Goal: Task Accomplishment & Management: Manage account settings

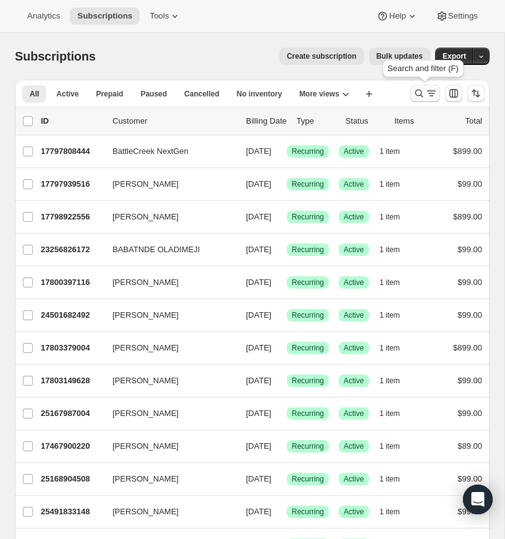
click at [419, 88] on icon "Search and filter results" at bounding box center [419, 93] width 12 height 12
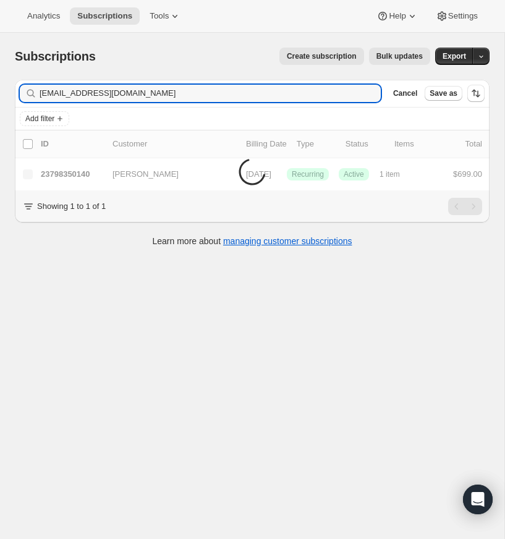
type input "tyler@firstreformedsfsd.com"
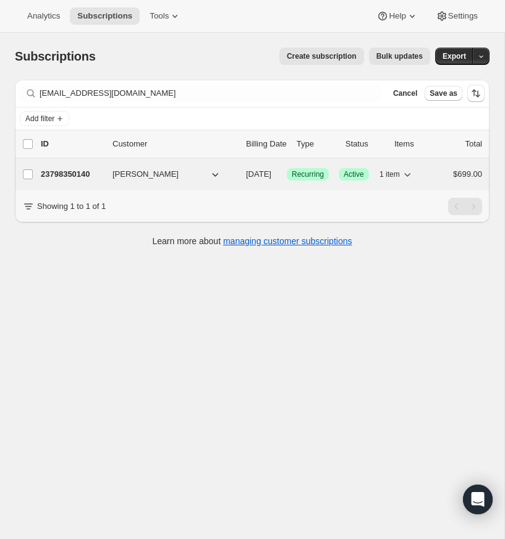
click at [81, 173] on p "23798350140" at bounding box center [72, 174] width 62 height 12
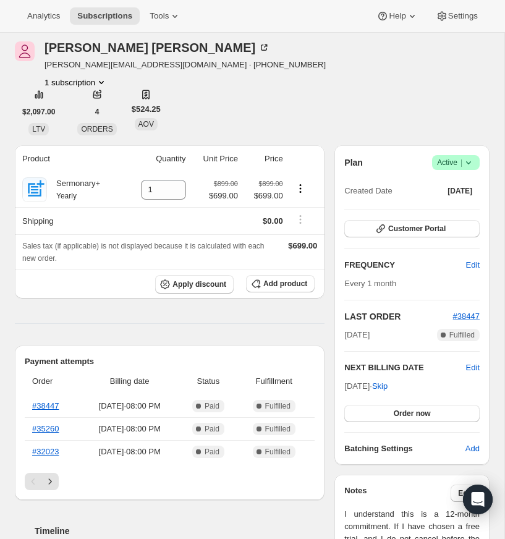
scroll to position [98, 0]
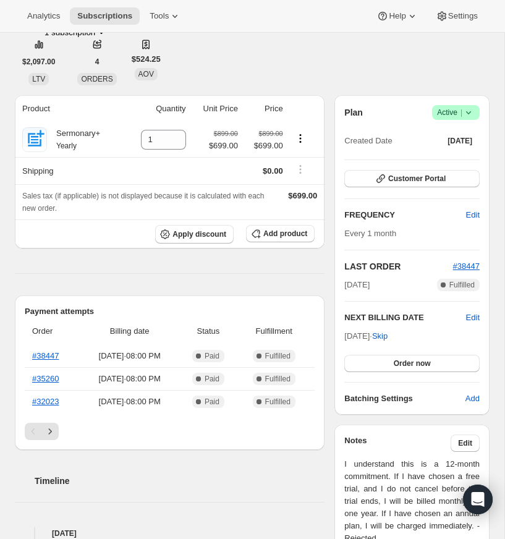
click at [50, 427] on icon "Next" at bounding box center [50, 431] width 12 height 12
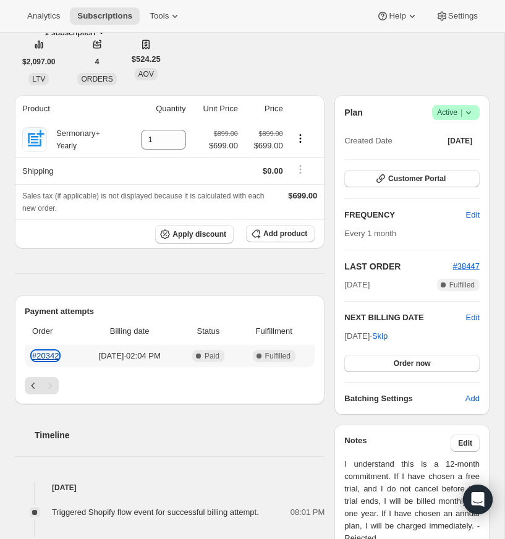
click at [52, 356] on link "#20342" at bounding box center [45, 355] width 27 height 9
click at [31, 383] on icon "Previous" at bounding box center [33, 386] width 12 height 12
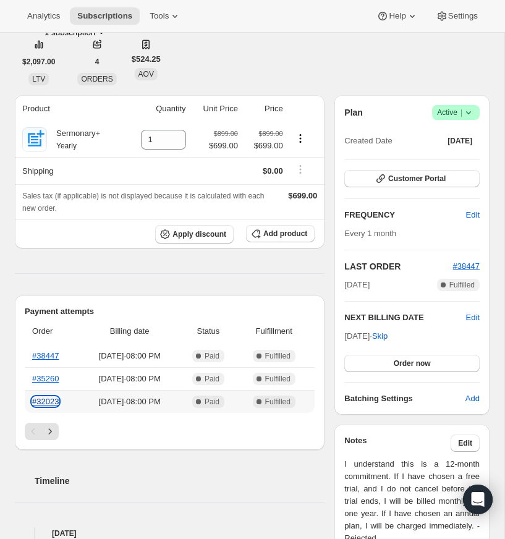
click at [51, 401] on link "#32023" at bounding box center [45, 401] width 27 height 9
click at [48, 376] on link "#35260" at bounding box center [45, 378] width 27 height 9
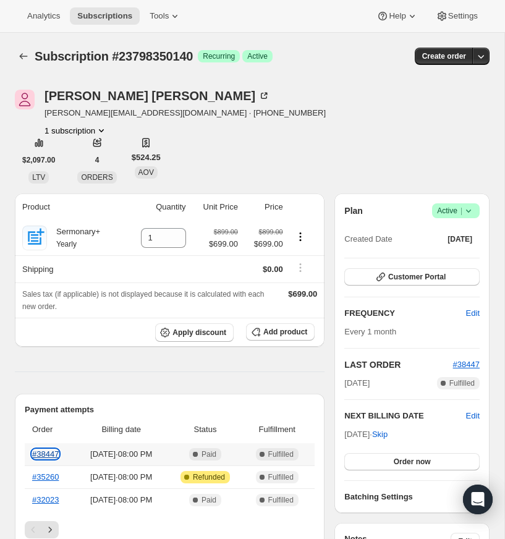
click at [49, 452] on link "#38447" at bounding box center [45, 453] width 27 height 9
click at [54, 500] on link "#32023" at bounding box center [45, 499] width 27 height 9
click at [469, 208] on icon at bounding box center [468, 211] width 12 height 12
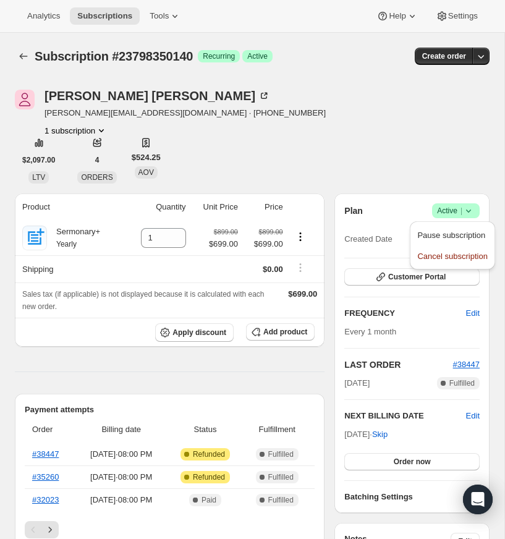
click at [448, 163] on div "Tyler Van Voorst tyler@firstreformedsfsd.com · +16055958134 1 subscription $2,0…" at bounding box center [252, 137] width 475 height 94
click at [471, 313] on span "Edit" at bounding box center [473, 313] width 14 height 12
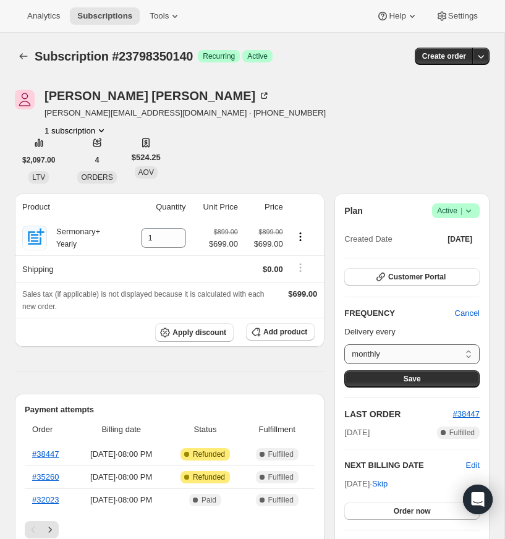
click at [467, 352] on select "monthly Custom..." at bounding box center [411, 354] width 135 height 20
select select "custom"
click at [344, 344] on select "monthly Custom..." at bounding box center [411, 354] width 135 height 20
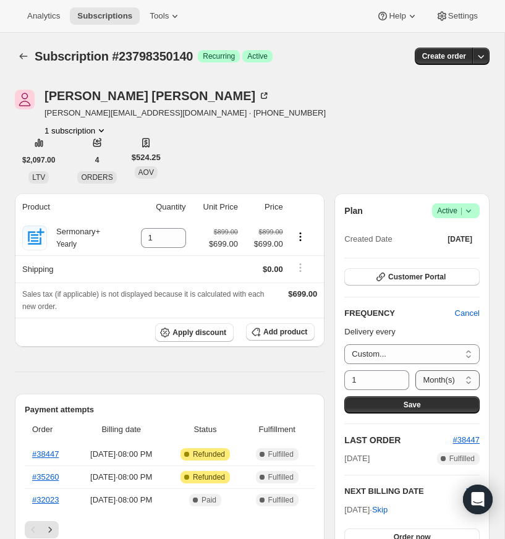
click at [471, 377] on select "Day(s) Week(s) Month(s) Year(s)" at bounding box center [447, 380] width 64 height 20
select select "YEAR"
click at [415, 370] on select "Day(s) Week(s) Month(s) Year(s)" at bounding box center [447, 380] width 64 height 20
click at [412, 402] on span "Save" at bounding box center [412, 405] width 17 height 10
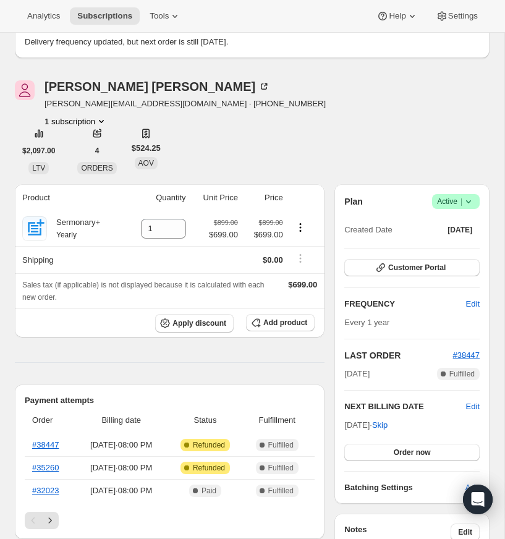
scroll to position [88, 0]
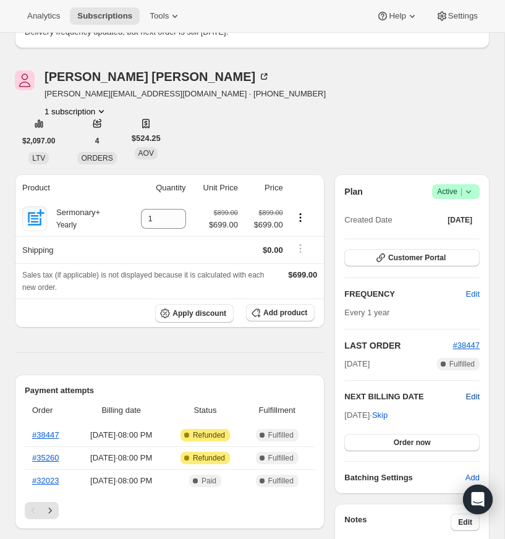
click at [471, 394] on span "Edit" at bounding box center [473, 397] width 14 height 12
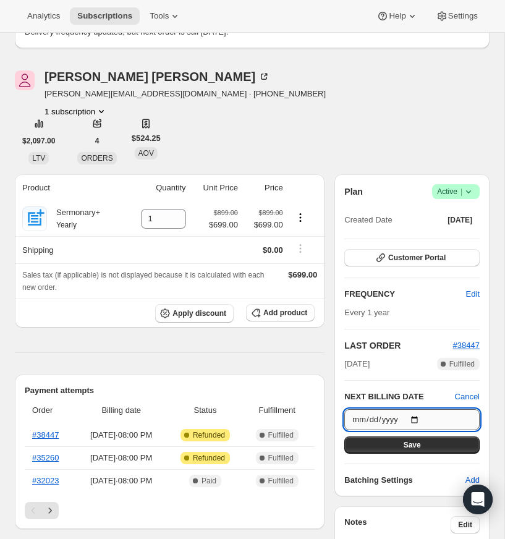
click at [422, 420] on input "2025-10-16" at bounding box center [411, 419] width 135 height 21
click at [420, 418] on input "2025-10-16" at bounding box center [411, 419] width 135 height 21
type input "2026-07-16"
click at [409, 443] on span "Save" at bounding box center [412, 445] width 17 height 10
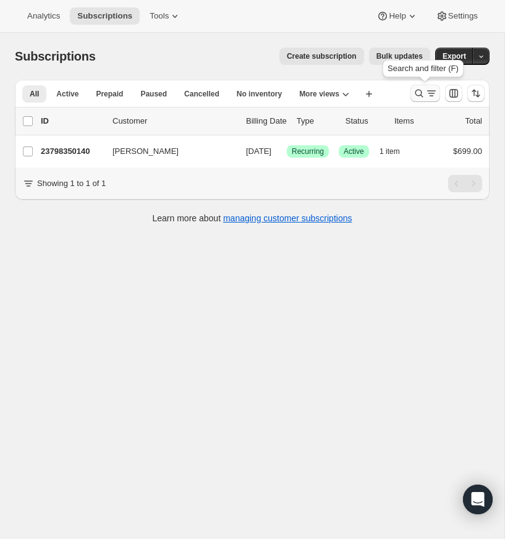
click at [417, 93] on icon "Search and filter results" at bounding box center [419, 93] width 12 height 12
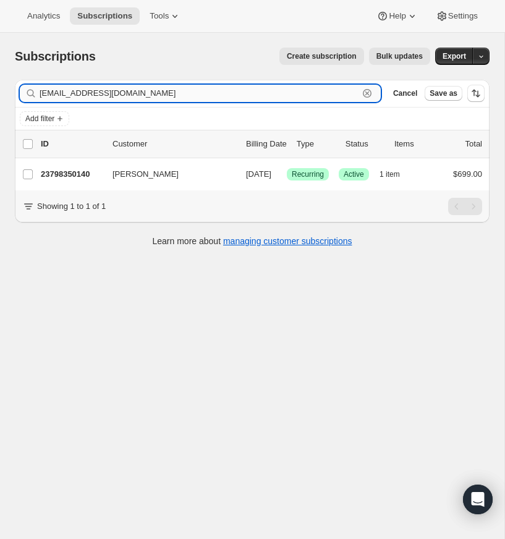
drag, startPoint x: 368, startPoint y: 91, endPoint x: 169, endPoint y: 95, distance: 199.1
click at [365, 91] on icon "button" at bounding box center [367, 93] width 12 height 12
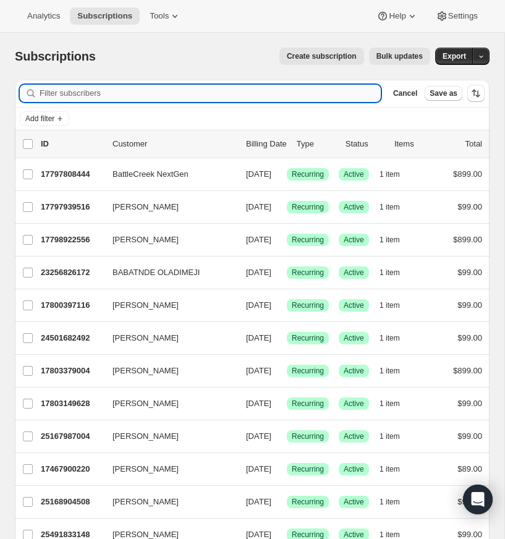
paste input "terrence@liftsby.com"
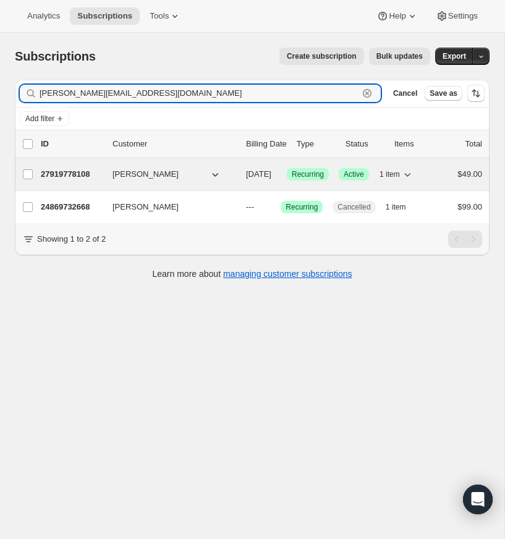
type input "terrence@liftsby.com"
click at [82, 174] on p "27919778108" at bounding box center [72, 174] width 62 height 12
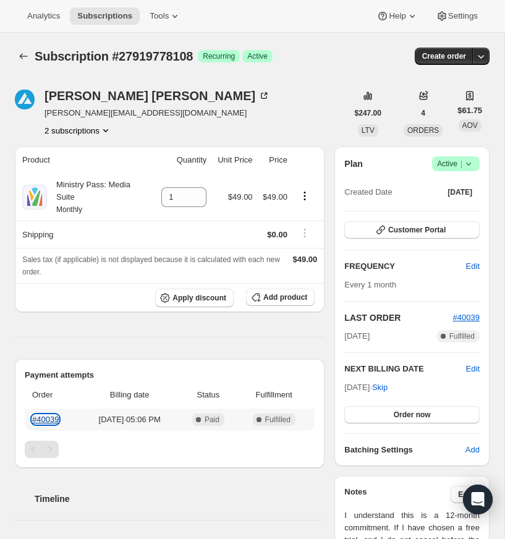
click at [54, 419] on link "#40039" at bounding box center [45, 419] width 27 height 9
click at [103, 127] on icon "Product actions" at bounding box center [106, 130] width 12 height 12
click at [263, 119] on div "Terrence Gaines terrence@liftsby.com 2 subscriptions" at bounding box center [181, 113] width 333 height 47
click at [108, 130] on icon "Product actions" at bounding box center [105, 130] width 5 height 3
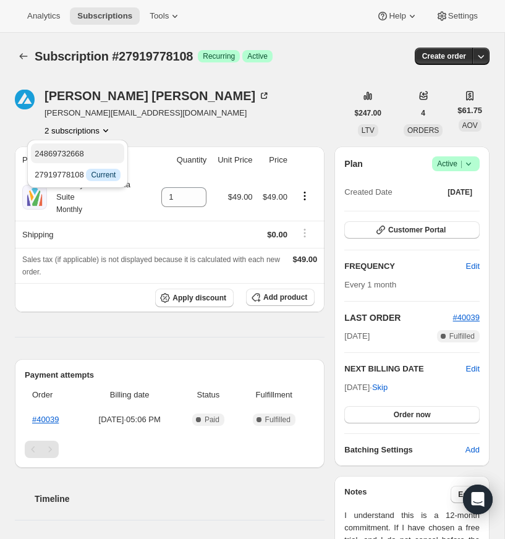
click at [84, 149] on span "24869732668" at bounding box center [59, 153] width 49 height 9
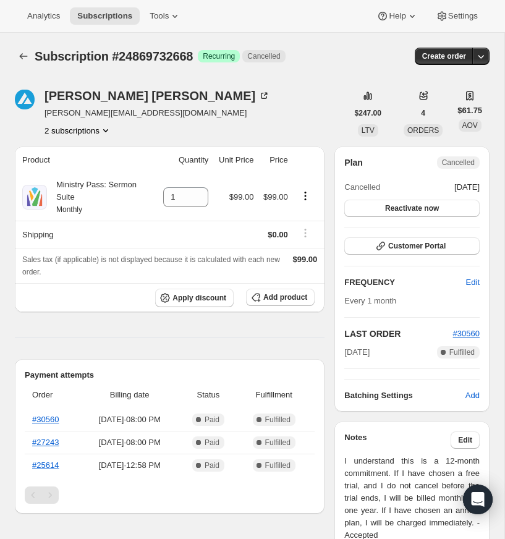
click at [103, 129] on button "2 subscriptions" at bounding box center [78, 130] width 67 height 12
click at [82, 175] on span "27919778108" at bounding box center [57, 174] width 49 height 9
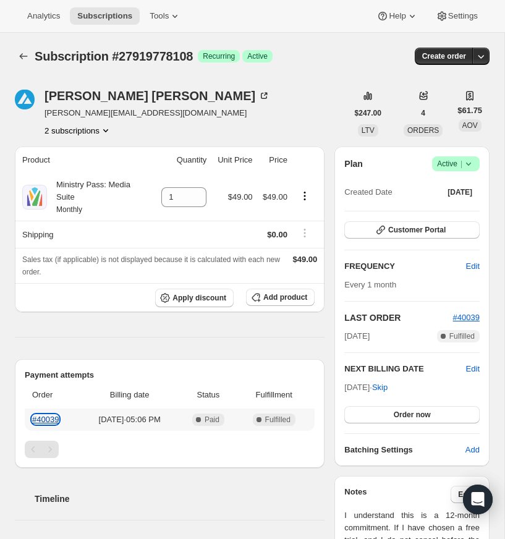
click at [51, 417] on link "#40039" at bounding box center [45, 419] width 27 height 9
click at [471, 163] on icon at bounding box center [468, 164] width 12 height 12
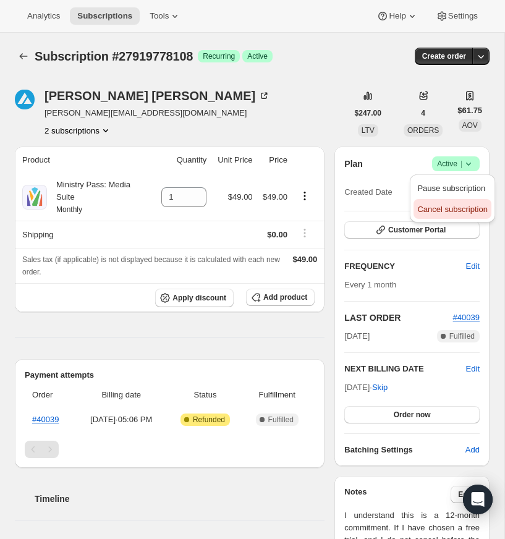
click at [434, 207] on span "Cancel subscription" at bounding box center [452, 209] width 70 height 9
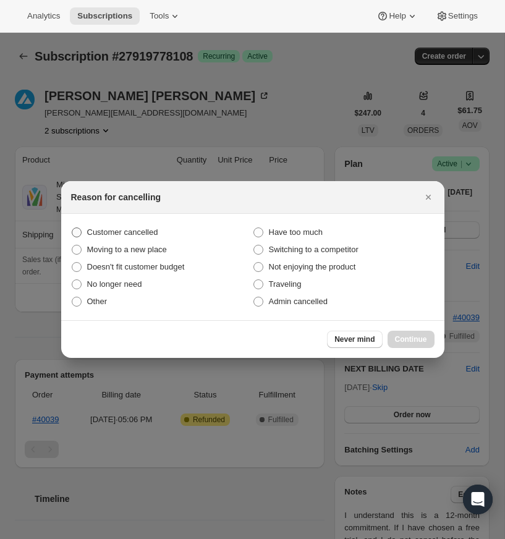
drag, startPoint x: 77, startPoint y: 230, endPoint x: 474, endPoint y: 362, distance: 418.2
click at [77, 230] on span ":r15:" at bounding box center [77, 232] width 10 height 10
click at [72, 228] on input "Customer cancelled" at bounding box center [72, 227] width 1 height 1
radio input "true"
click at [410, 337] on span "Continue" at bounding box center [411, 339] width 32 height 10
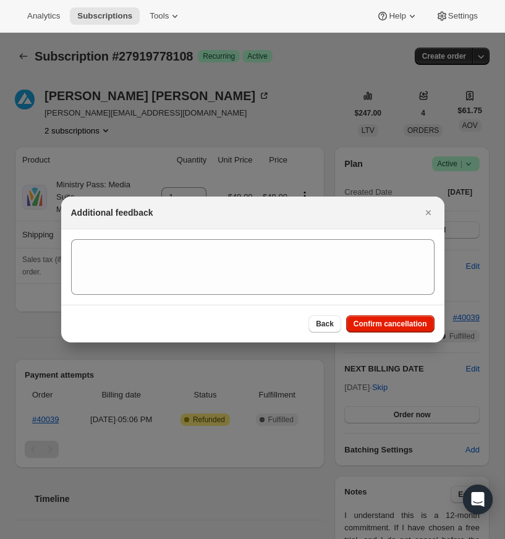
click at [405, 321] on span "Confirm cancellation" at bounding box center [391, 324] width 74 height 10
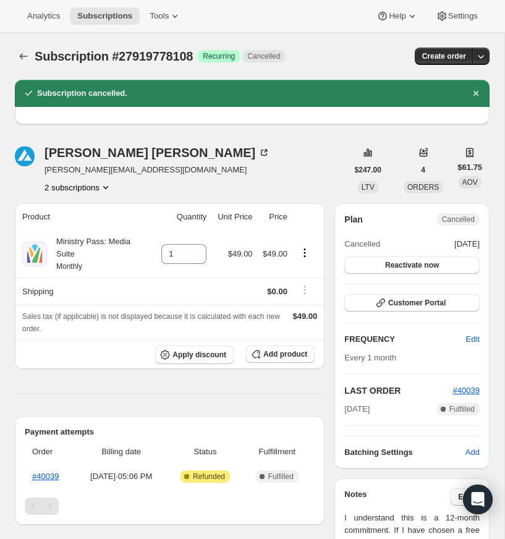
click at [108, 186] on icon "Product actions" at bounding box center [106, 187] width 12 height 12
click at [98, 210] on span "24869732668" at bounding box center [78, 211] width 86 height 12
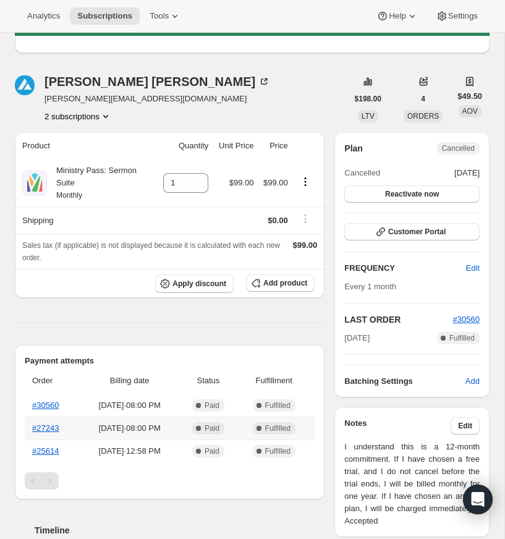
scroll to position [121, 0]
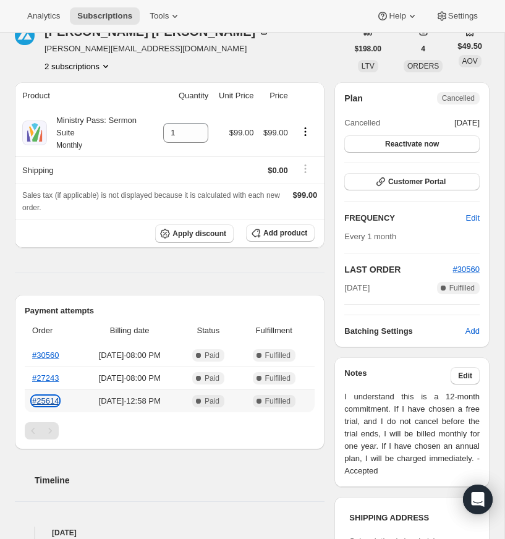
click at [53, 401] on link "#25614" at bounding box center [45, 400] width 27 height 9
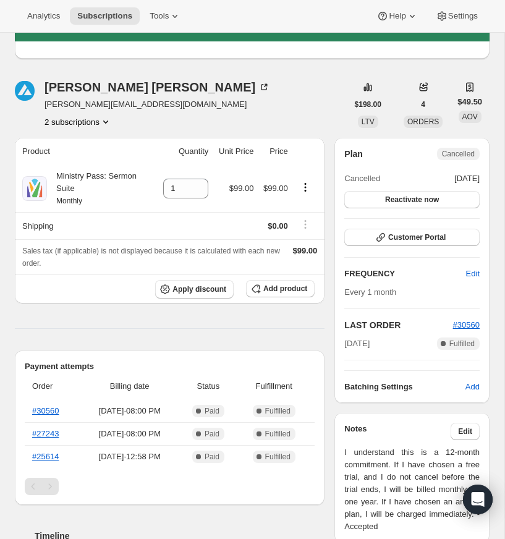
scroll to position [15, 0]
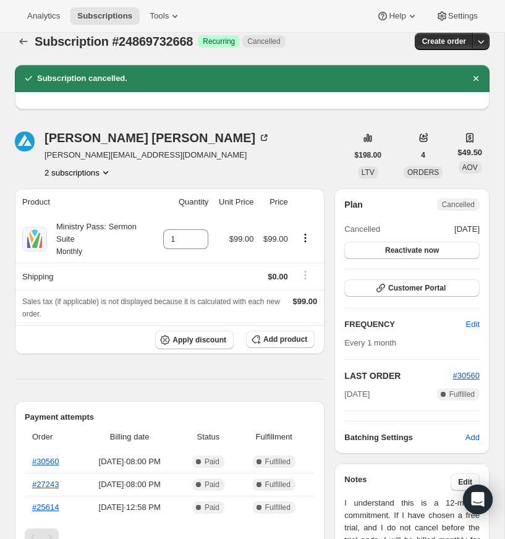
click at [109, 171] on icon "Product actions" at bounding box center [106, 172] width 12 height 12
click at [102, 215] on span "27919778108" at bounding box center [76, 217] width 86 height 12
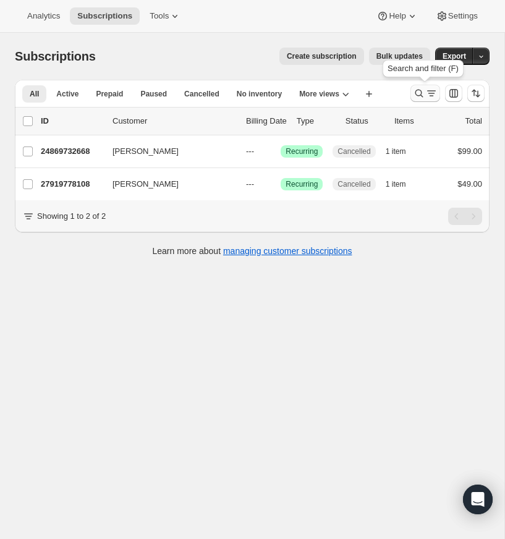
click at [416, 91] on icon "Search and filter results" at bounding box center [419, 94] width 8 height 8
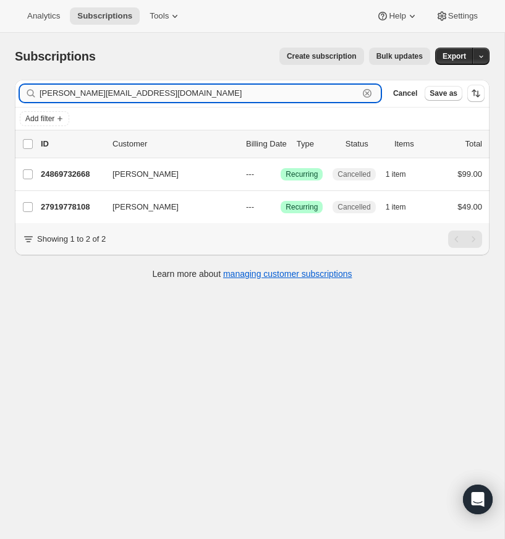
drag, startPoint x: 367, startPoint y: 92, endPoint x: 147, endPoint y: 99, distance: 220.2
click at [367, 92] on icon "button" at bounding box center [367, 93] width 4 height 4
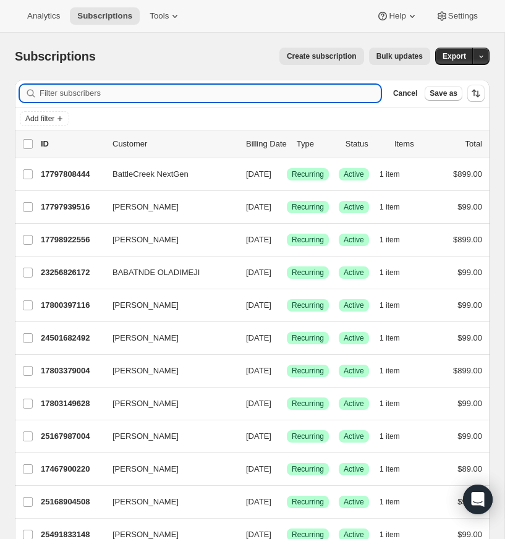
paste input "micki.smithrn@gmail.com"
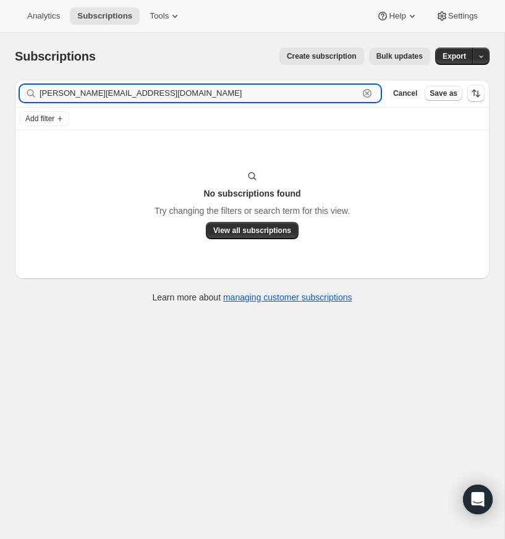
type input "micki.smithrn@gmail.com"
click at [148, 91] on input "micki.smithrn@gmail.com" at bounding box center [199, 93] width 319 height 17
drag, startPoint x: 368, startPoint y: 93, endPoint x: 169, endPoint y: 100, distance: 199.8
click at [365, 92] on icon "button" at bounding box center [367, 93] width 12 height 12
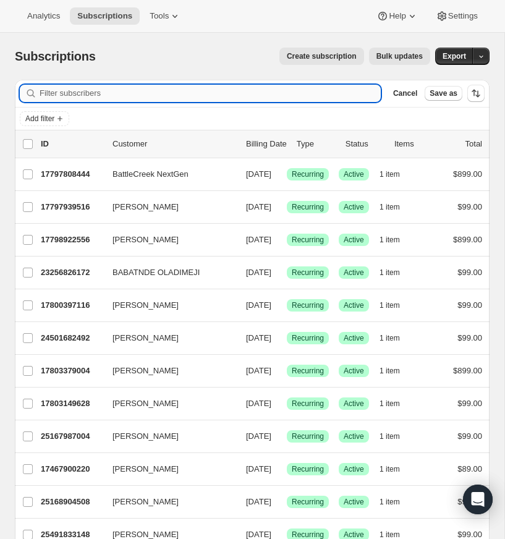
paste input "borntwice6081@gmail.com"
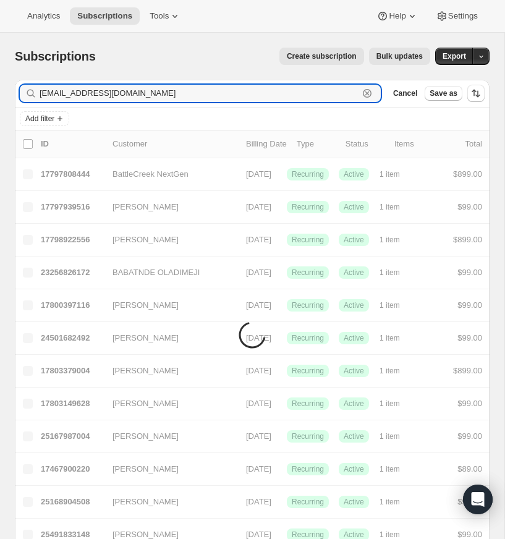
type input "borntwice6081@gmail.com"
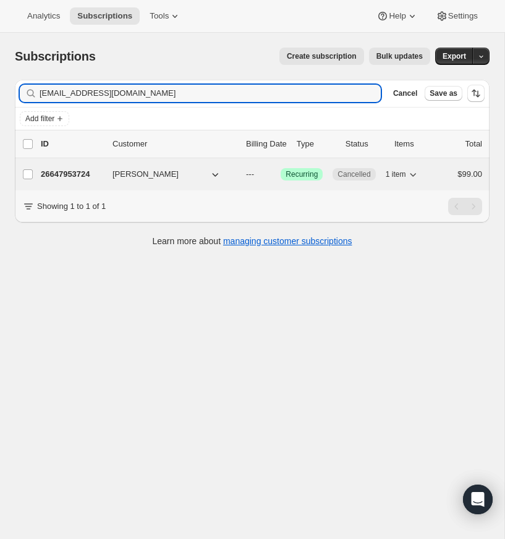
click at [75, 170] on p "26647953724" at bounding box center [72, 174] width 62 height 12
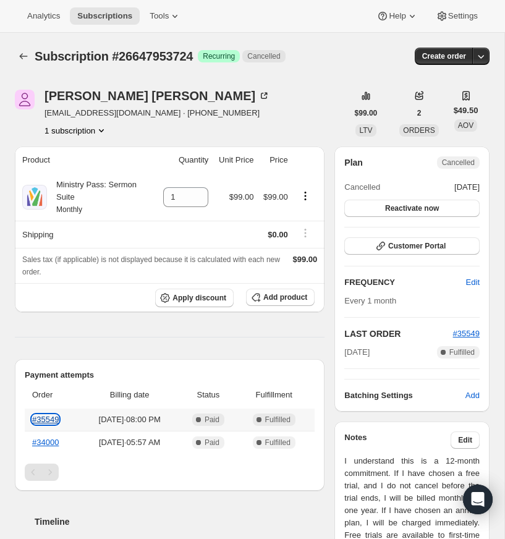
click at [49, 417] on link "#35549" at bounding box center [45, 419] width 27 height 9
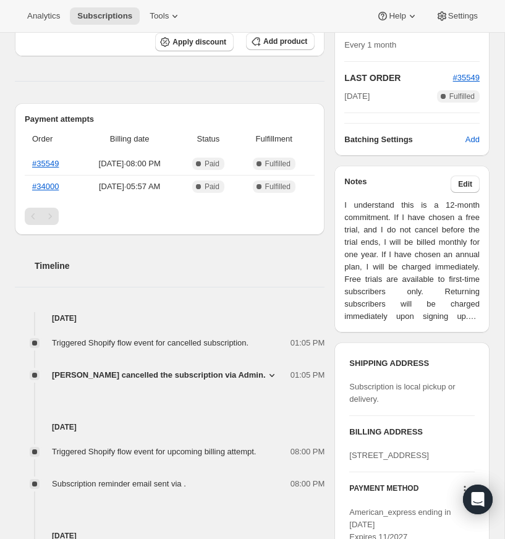
scroll to position [237, 0]
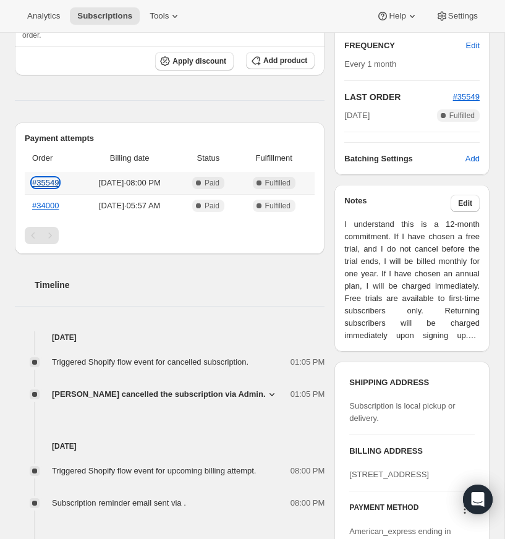
click at [50, 181] on link "#35549" at bounding box center [45, 182] width 27 height 9
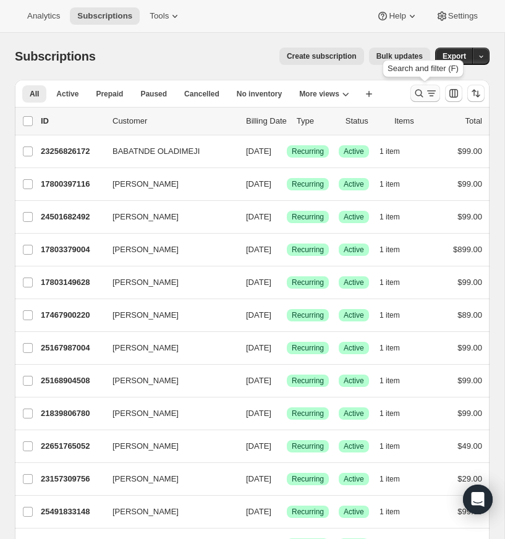
click at [415, 88] on icon "Search and filter results" at bounding box center [419, 93] width 12 height 12
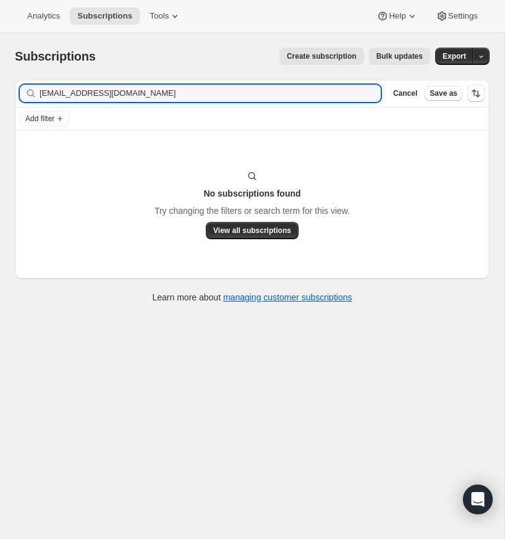
type input "jtrick_1525@me.com"
drag, startPoint x: 150, startPoint y: 91, endPoint x: 163, endPoint y: 90, distance: 13.7
click at [149, 91] on input "jtrick_1525@me.com" at bounding box center [199, 93] width 319 height 17
drag, startPoint x: 368, startPoint y: 91, endPoint x: 132, endPoint y: 94, distance: 236.2
click at [368, 91] on icon "button" at bounding box center [367, 93] width 12 height 12
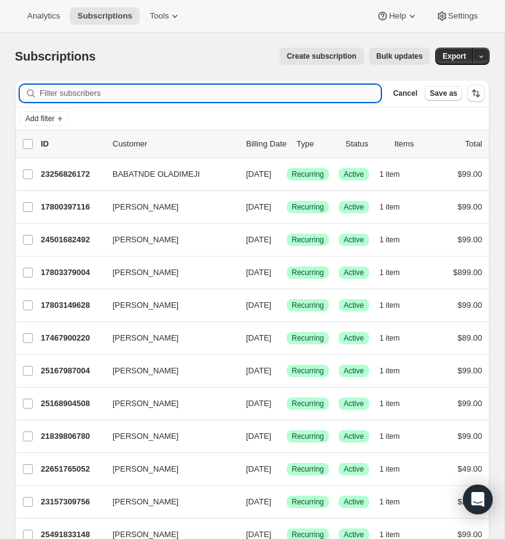
paste input "[EMAIL_ADDRESS][DOMAIN_NAME]"
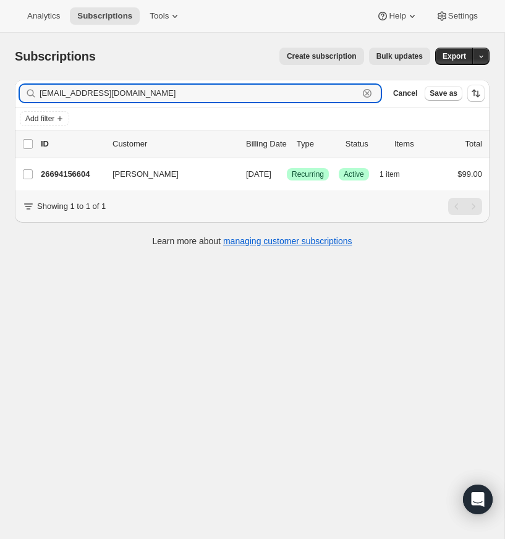
type input "[EMAIL_ADDRESS][DOMAIN_NAME]"
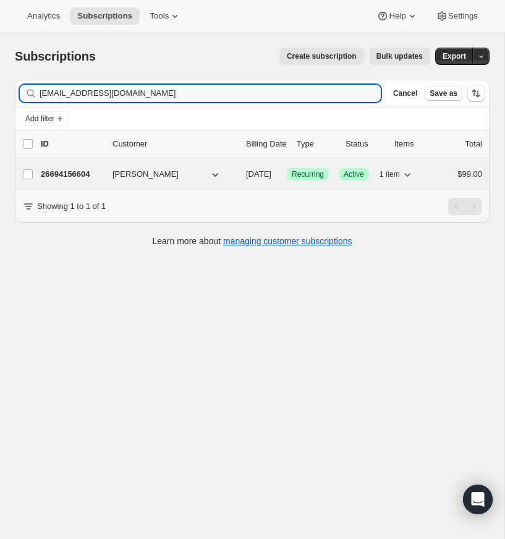
click at [75, 171] on p "26694156604" at bounding box center [72, 174] width 62 height 12
